Goal: Task Accomplishment & Management: Complete application form

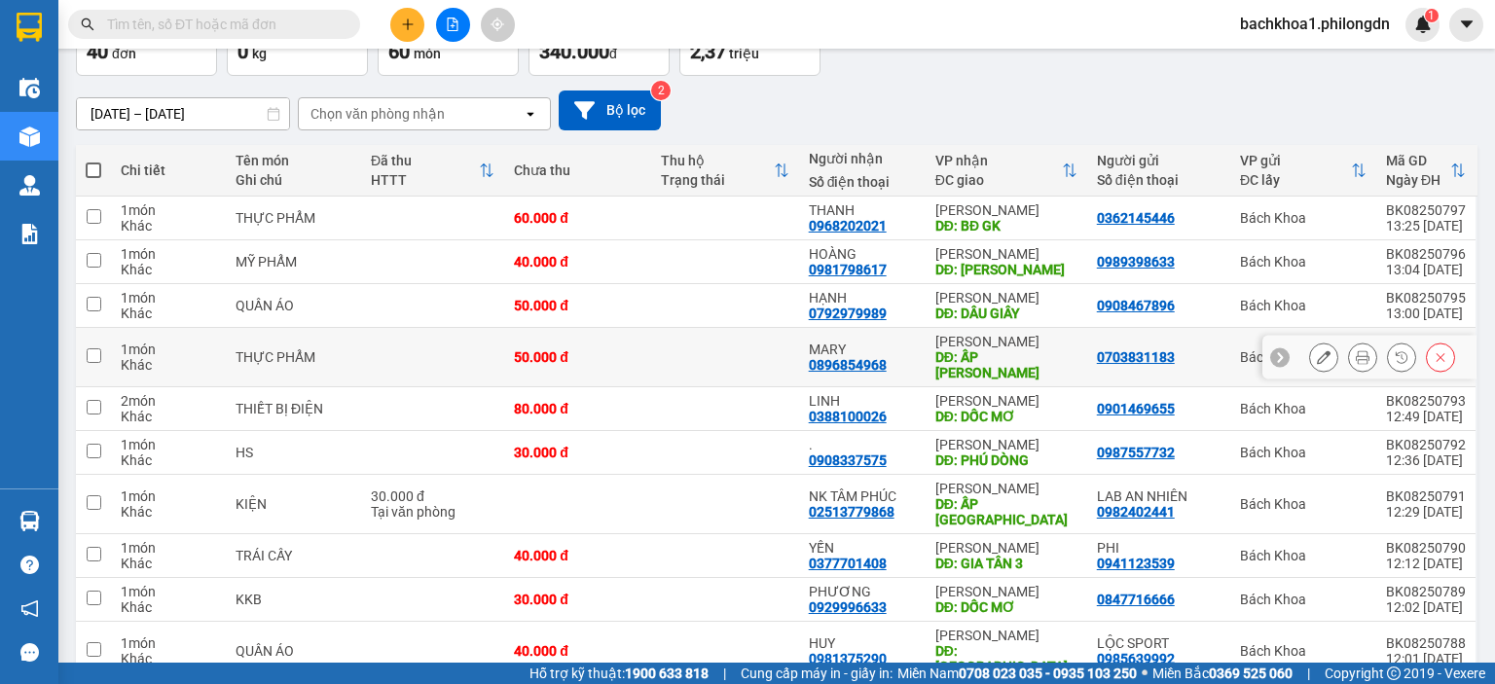
scroll to position [177, 0]
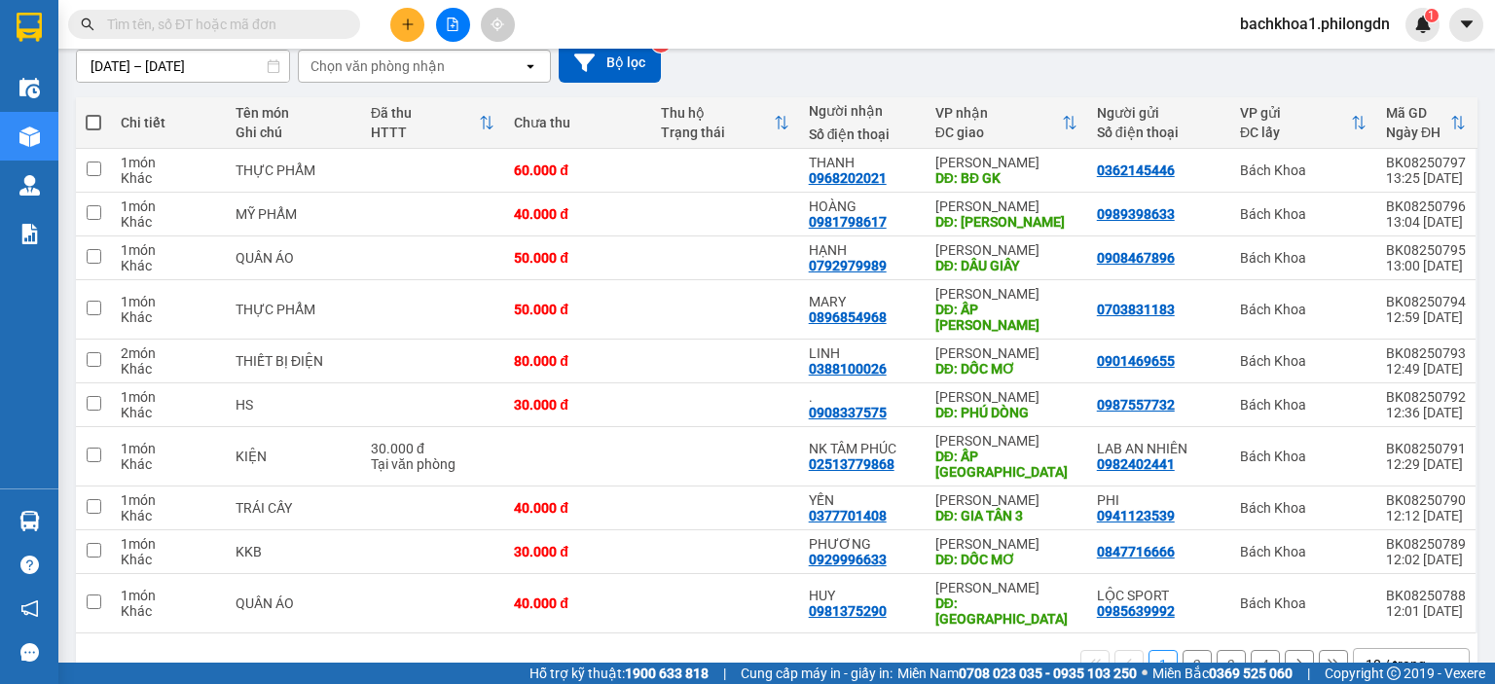
click at [220, 10] on span at bounding box center [214, 24] width 292 height 29
paste input "0777738207"
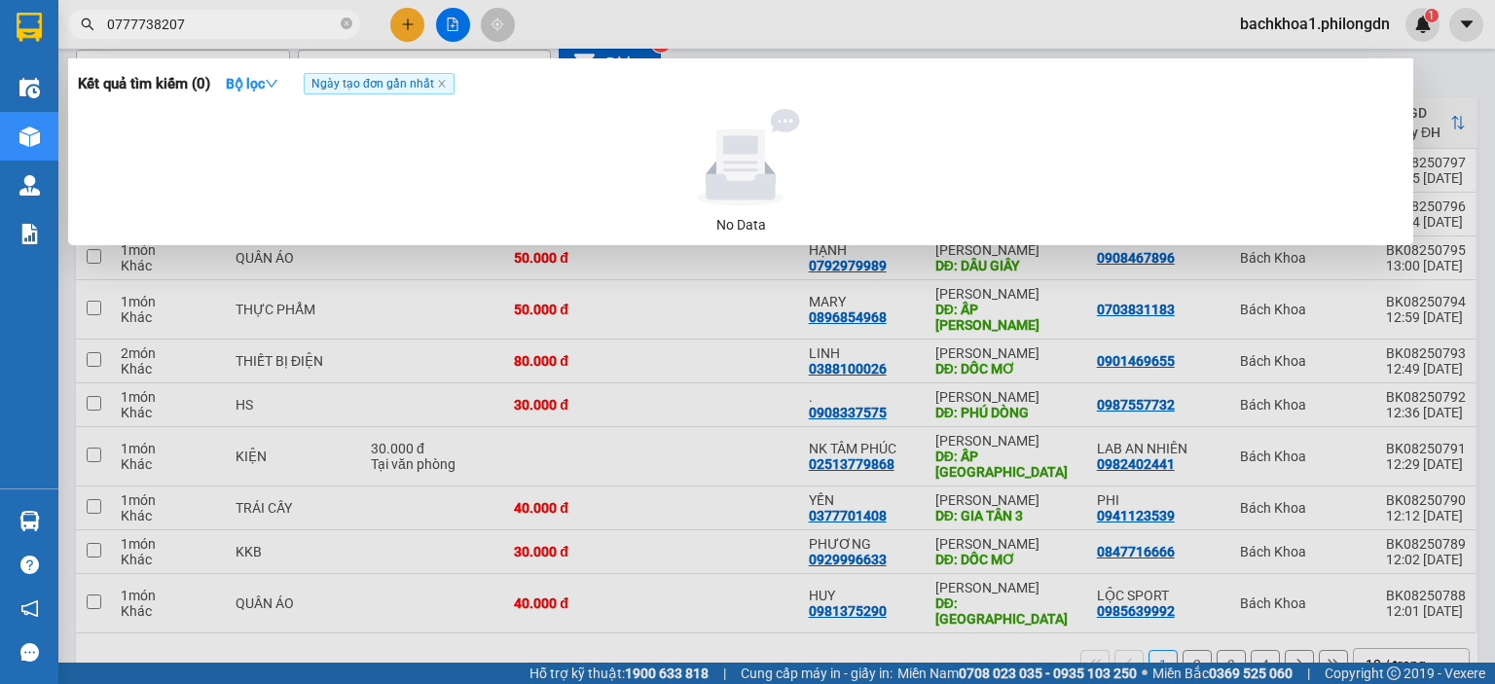
type input "0777738207"
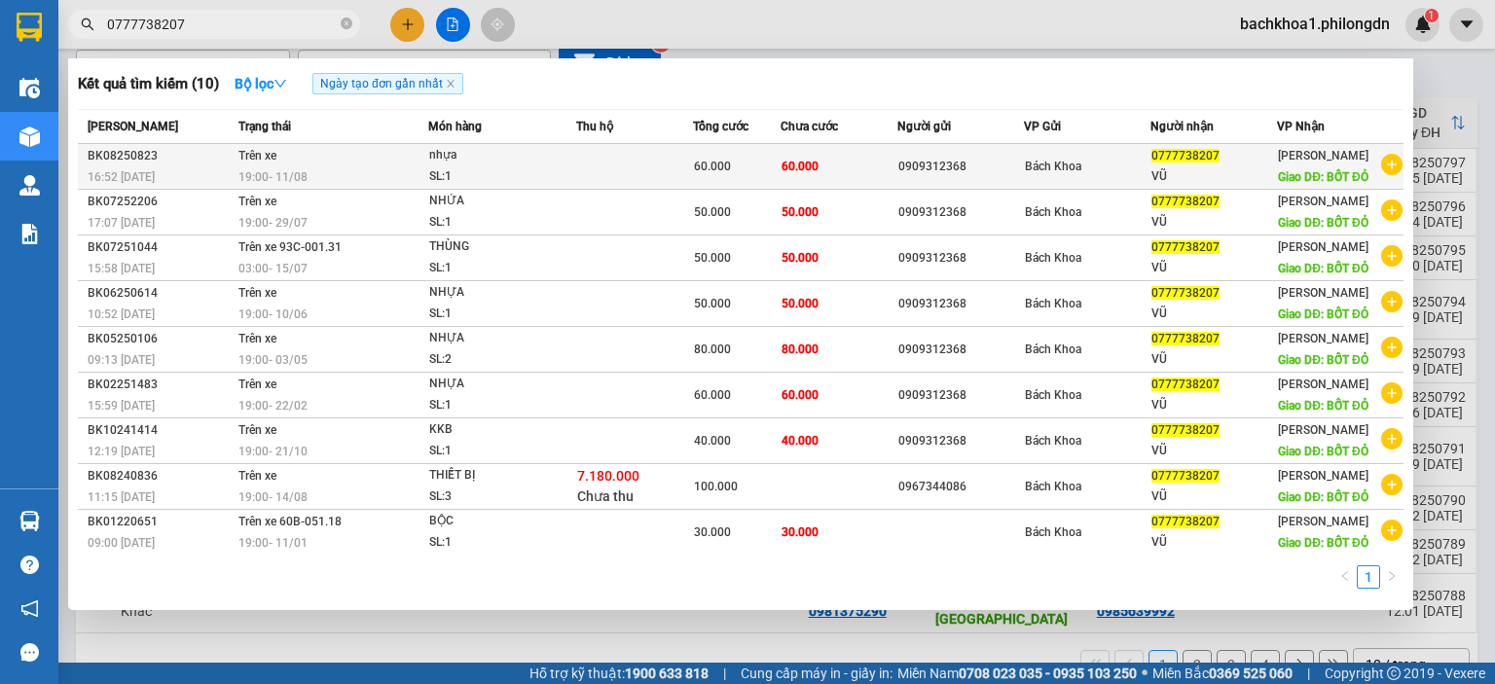
click at [957, 157] on div "0909312368" at bounding box center [960, 167] width 125 height 20
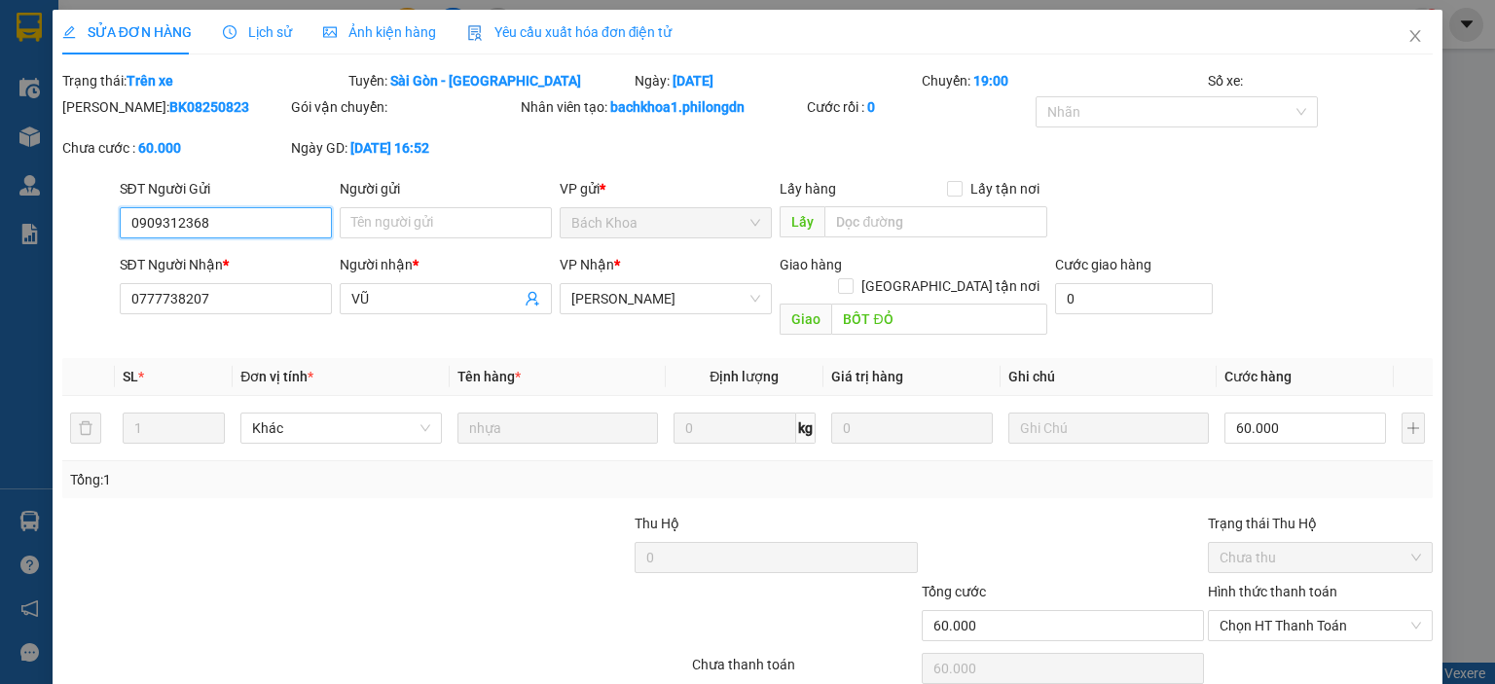
type input "0909312368"
type input "0777738207"
type input "VŨ"
type input "BỐT ĐỎ"
type input "60.000"
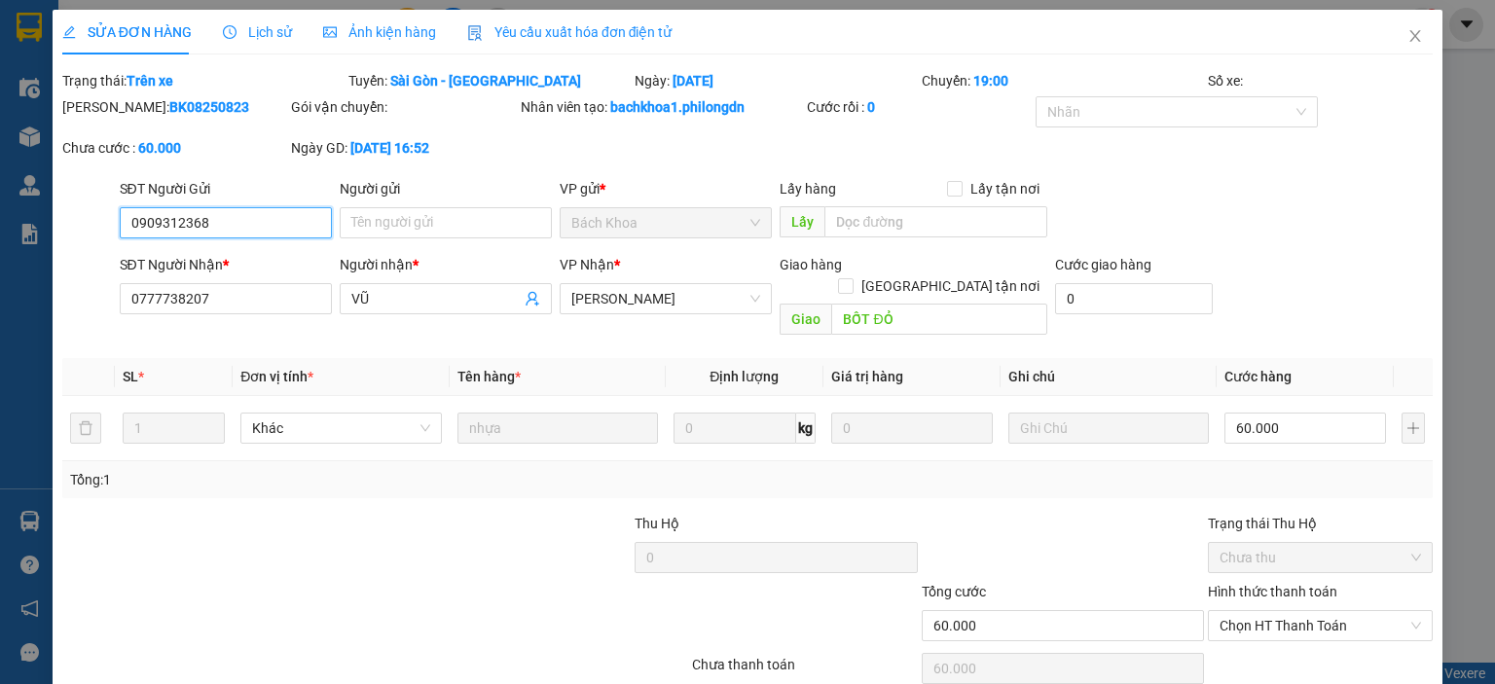
type input "60.000"
click at [167, 218] on input "0909312368" at bounding box center [226, 222] width 212 height 31
click at [1408, 36] on icon "close" at bounding box center [1416, 36] width 16 height 16
